Goal: Transaction & Acquisition: Subscribe to service/newsletter

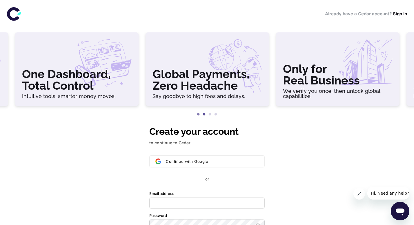
click at [203, 113] on button "2" at bounding box center [204, 115] width 6 height 6
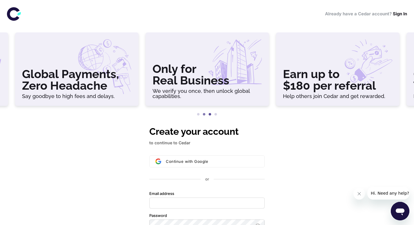
click at [209, 114] on button "3" at bounding box center [210, 115] width 6 height 6
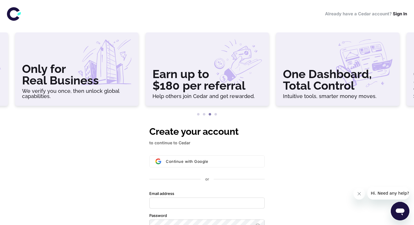
click at [212, 114] on button "3" at bounding box center [210, 115] width 6 height 6
click at [215, 114] on button "4" at bounding box center [216, 115] width 6 height 6
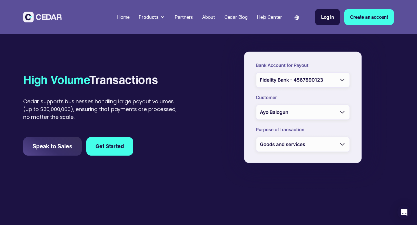
scroll to position [369, 0]
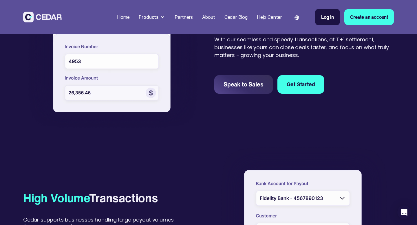
click at [153, 17] on div "Products" at bounding box center [149, 17] width 20 height 7
